Goal: Find specific page/section: Find specific page/section

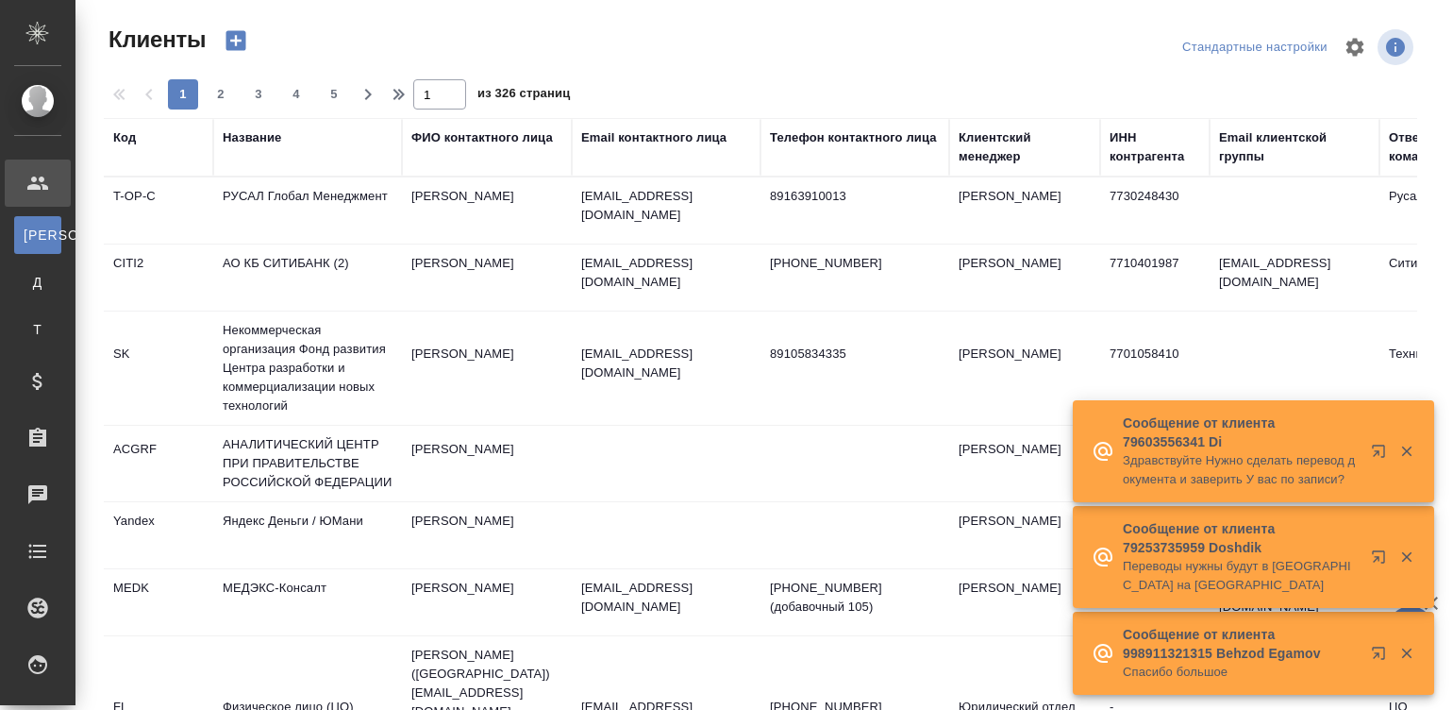
select select "RU"
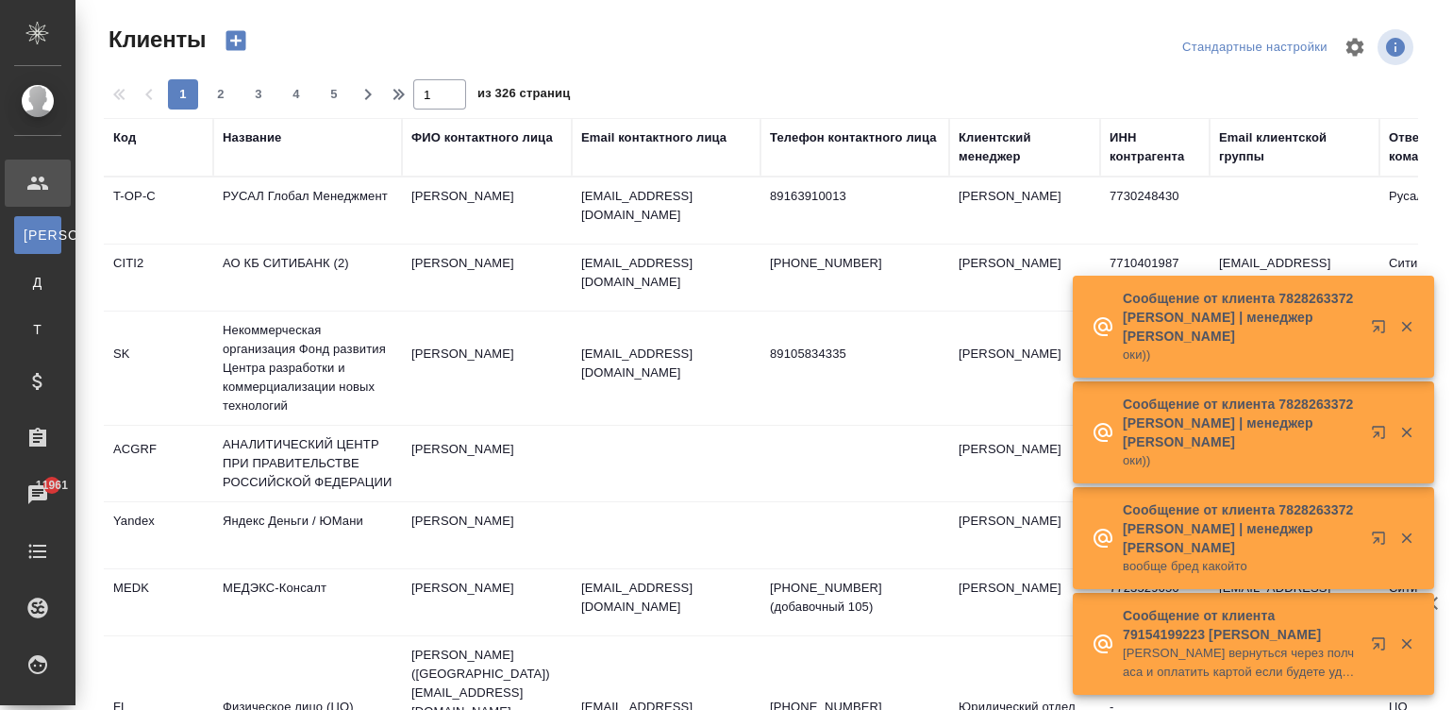
click at [241, 132] on div "Название" at bounding box center [252, 137] width 59 height 19
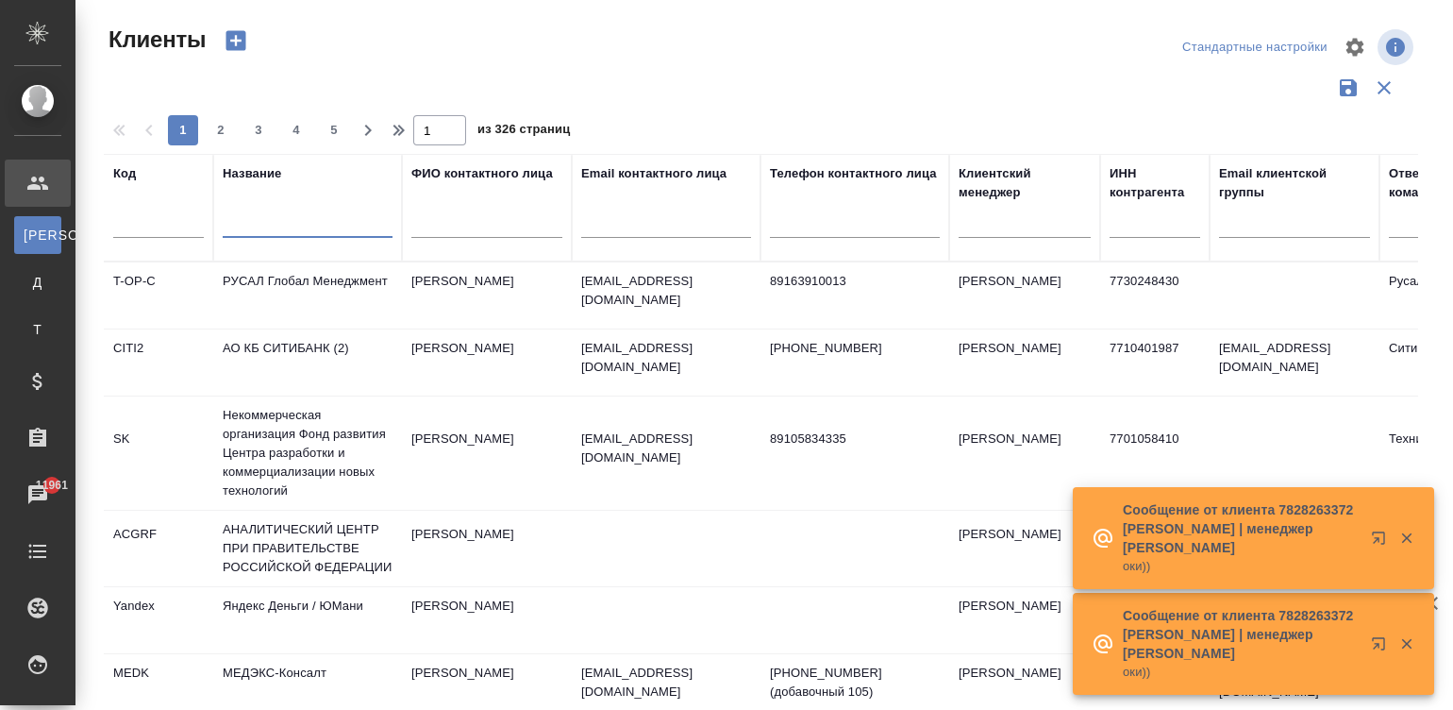
click at [368, 215] on input "text" at bounding box center [308, 226] width 170 height 24
type input "SDD"
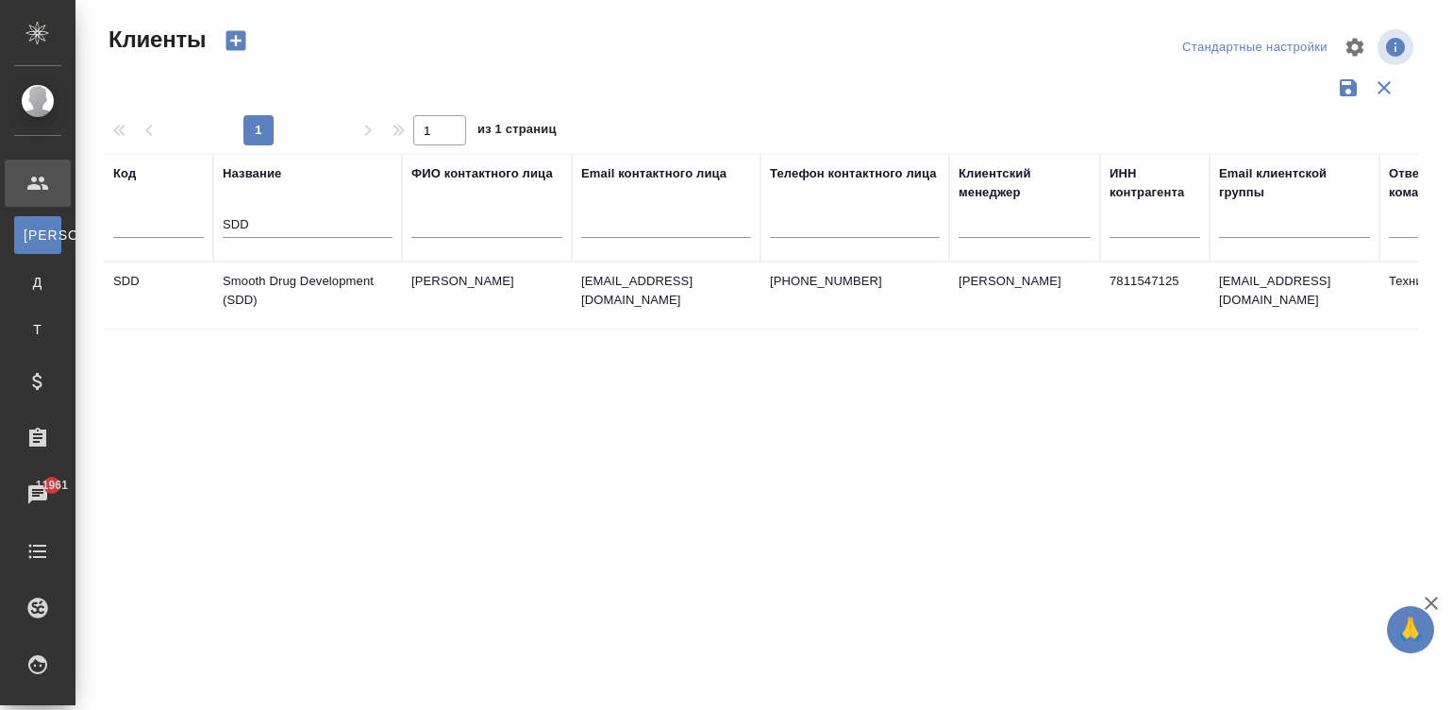
click at [427, 276] on td "[PERSON_NAME]" at bounding box center [487, 295] width 170 height 66
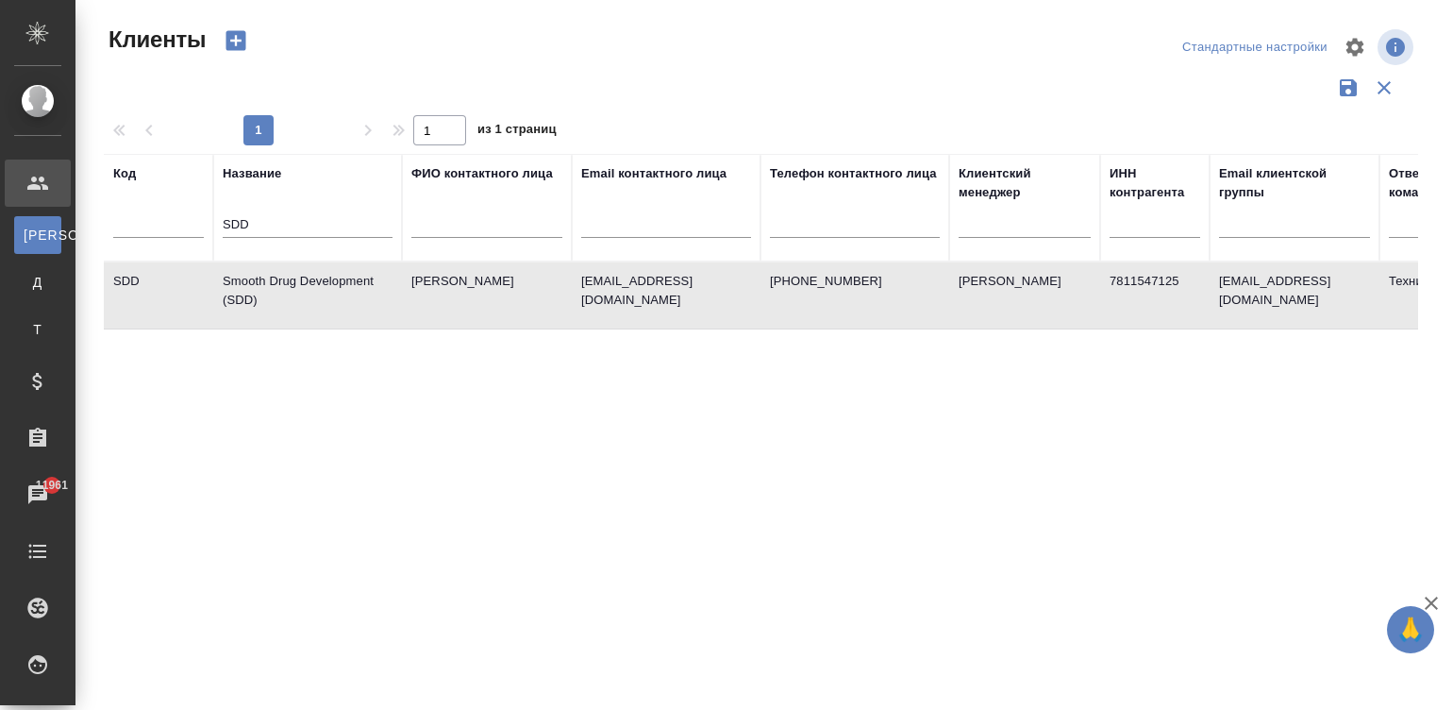
click at [427, 276] on td "[PERSON_NAME]" at bounding box center [487, 295] width 170 height 66
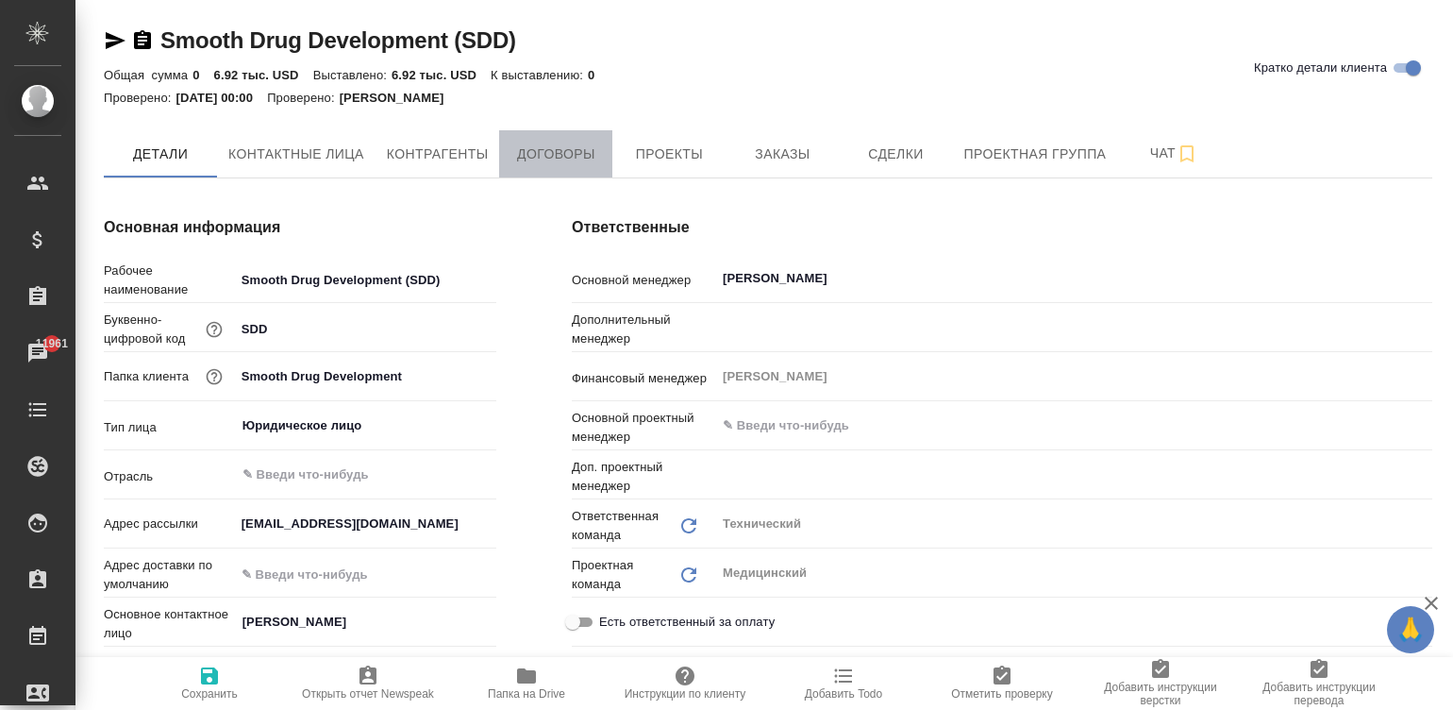
click at [544, 155] on span "Договоры" at bounding box center [556, 154] width 91 height 24
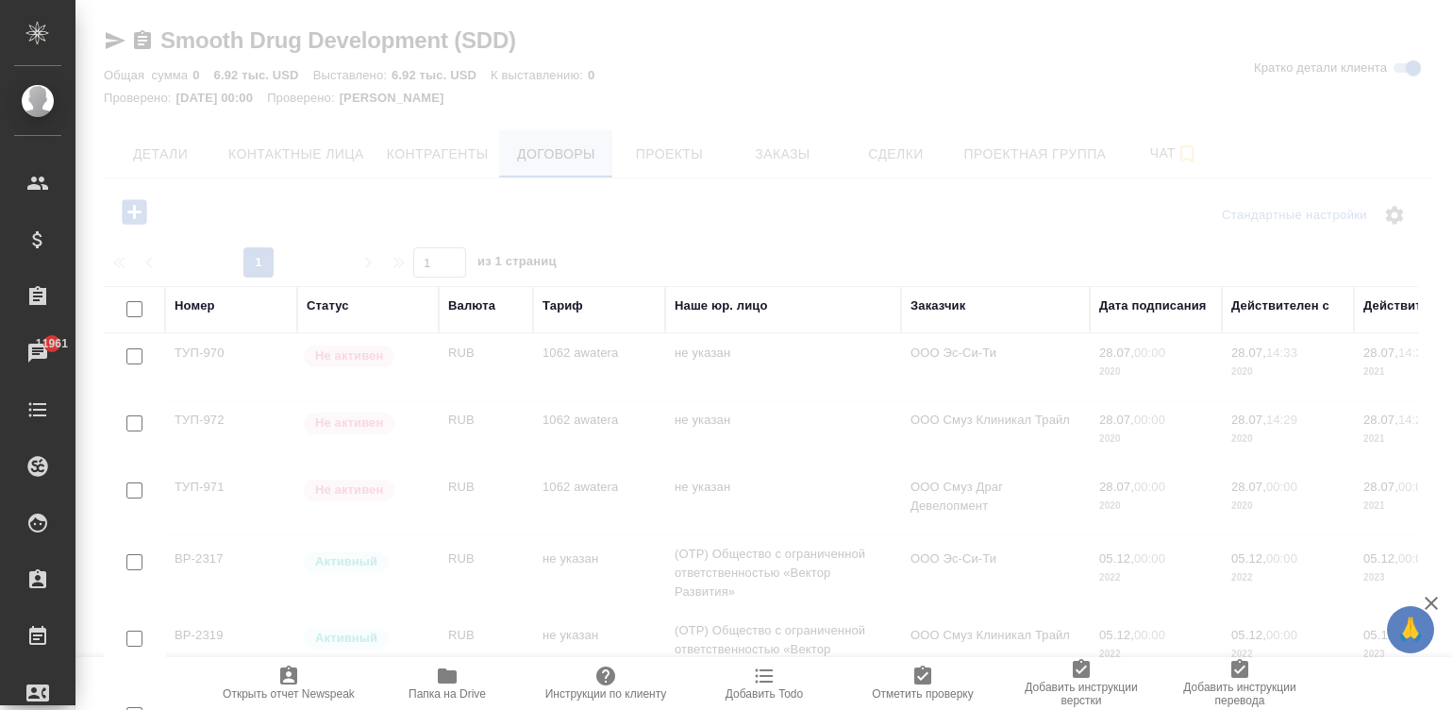
click at [544, 155] on div at bounding box center [764, 355] width 1378 height 710
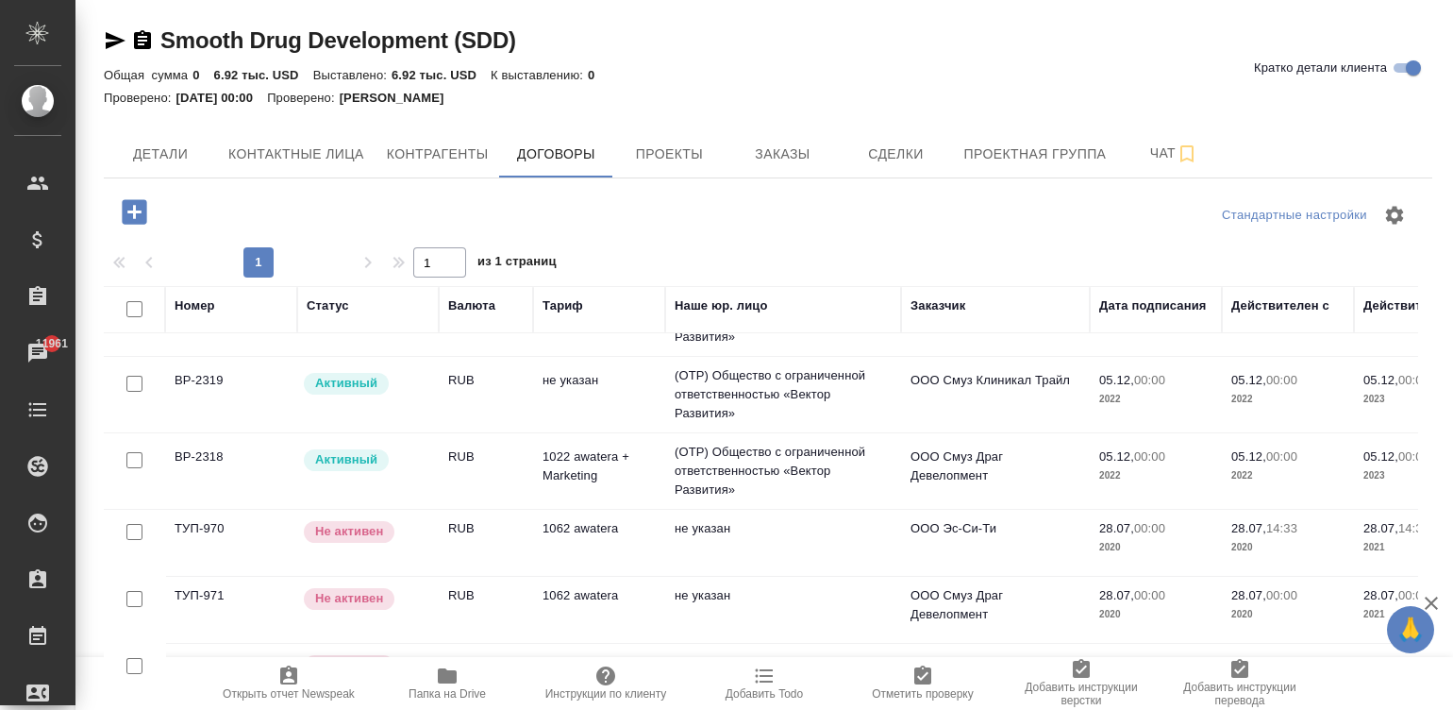
scroll to position [279, 0]
click at [1363, 137] on div "Детали Контактные лица Контрагенты Договоры Проекты Заказы Сделки Проектная гру…" at bounding box center [768, 153] width 1329 height 47
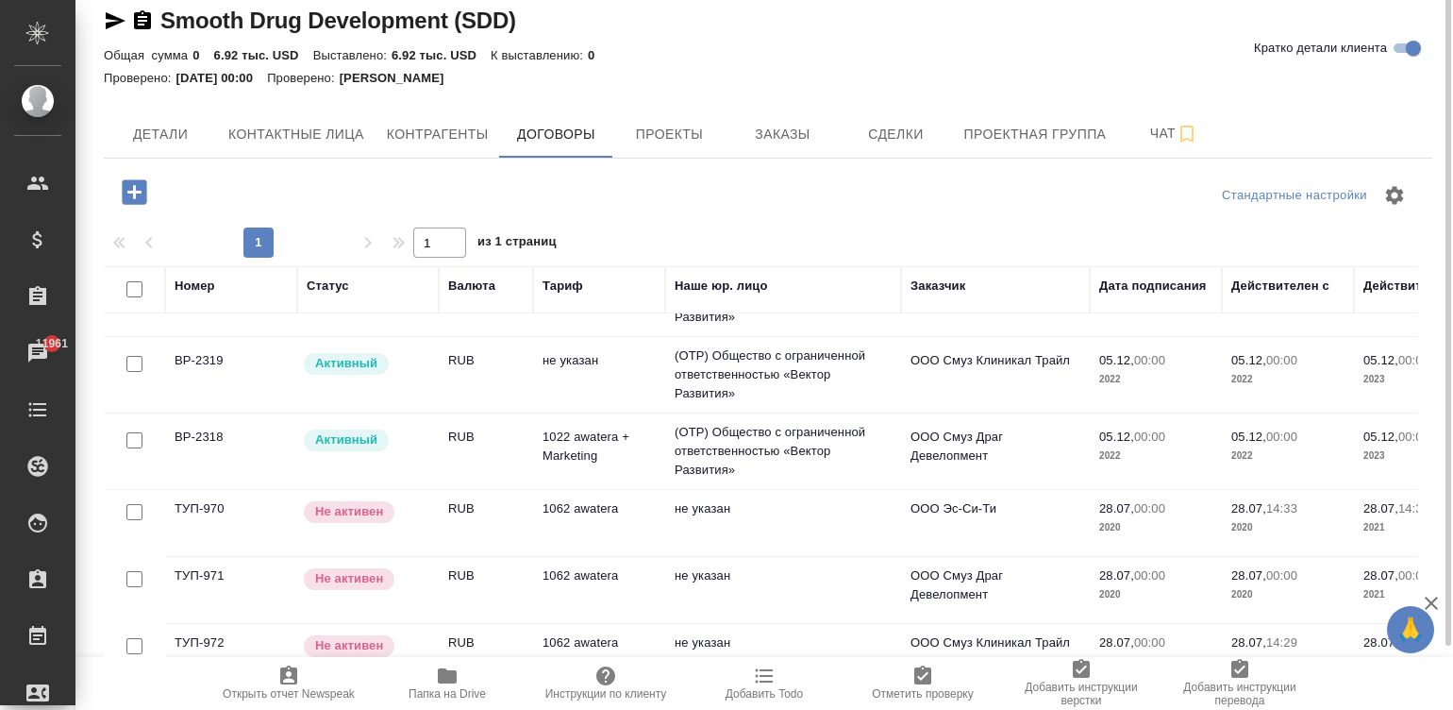
scroll to position [0, 0]
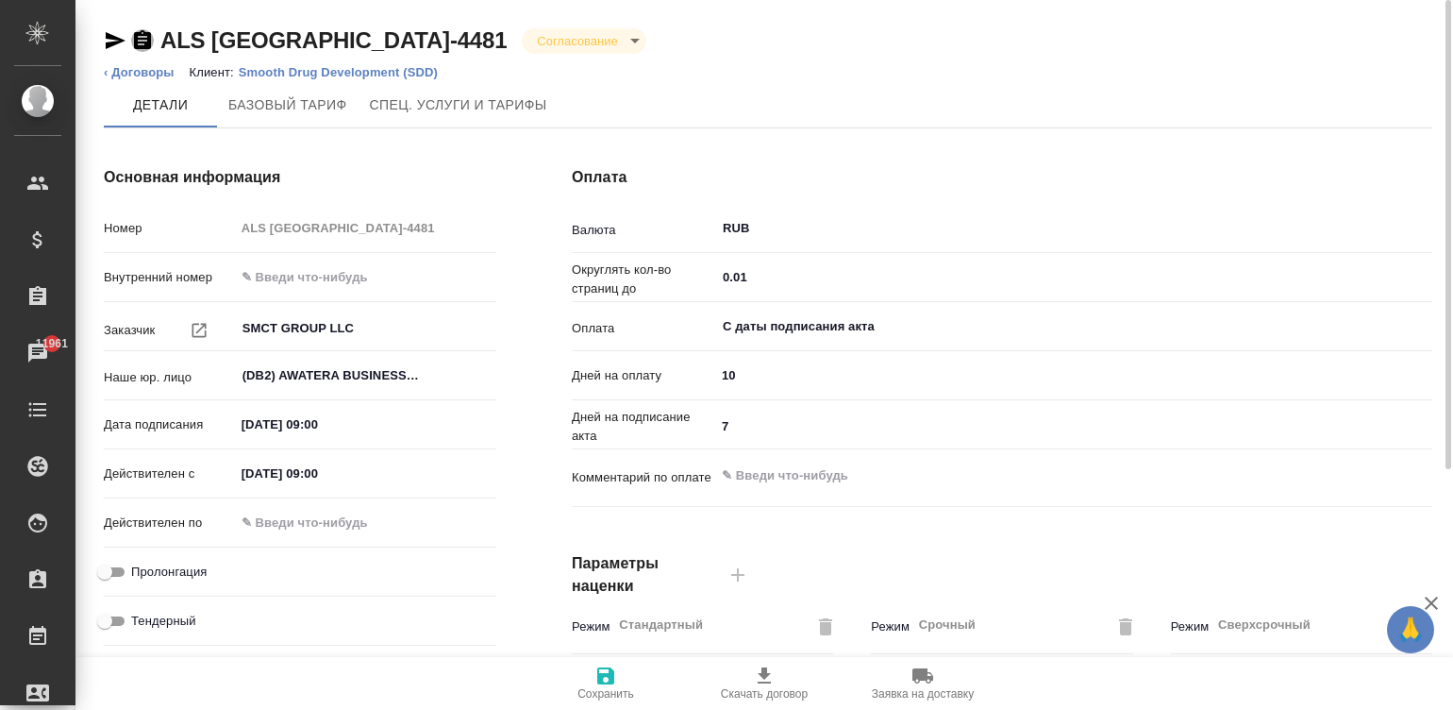
click at [138, 40] on icon "button" at bounding box center [142, 40] width 23 height 23
